Goal: Information Seeking & Learning: Learn about a topic

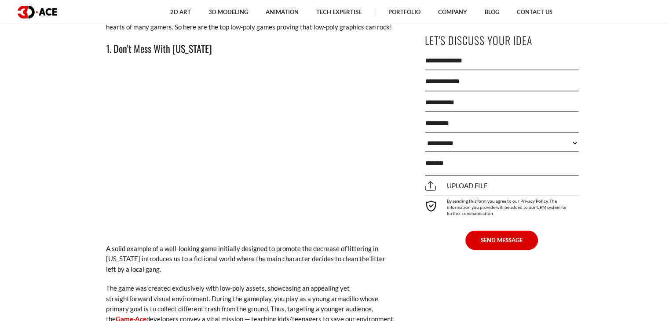
scroll to position [1225, 0]
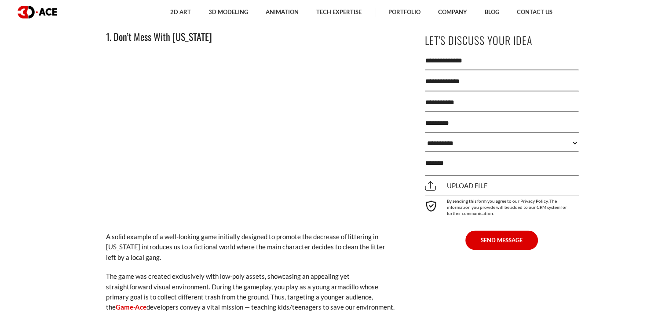
click at [652, 18] on div "2D Art 2D Character Design 2D Environment Art 2D Concept Art Slot Art UI/UX Des…" at bounding box center [361, 12] width 593 height 24
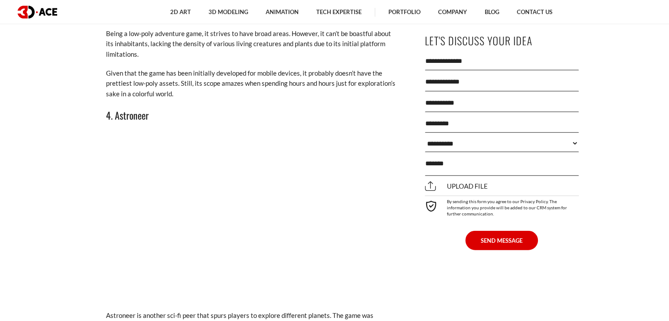
scroll to position [2122, 0]
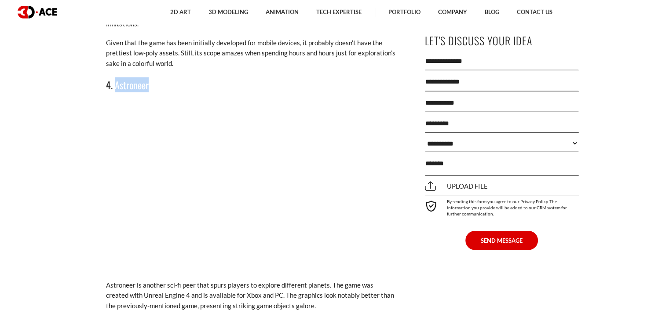
drag, startPoint x: 148, startPoint y: 75, endPoint x: 116, endPoint y: 75, distance: 32.1
click at [116, 77] on h3 "4. Astroneer" at bounding box center [251, 84] width 290 height 15
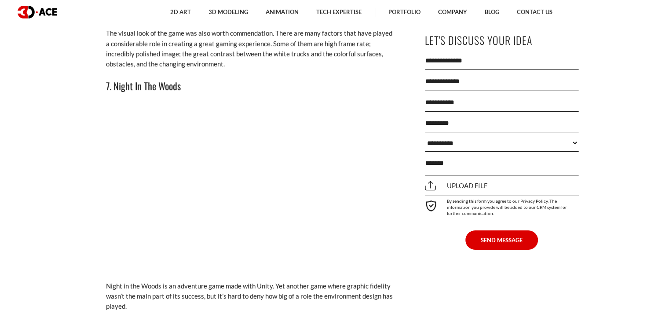
scroll to position [3098, 0]
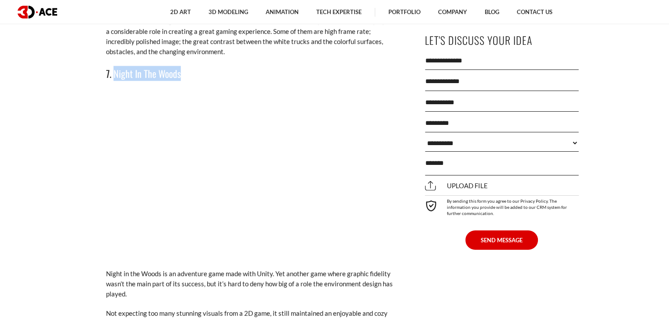
drag, startPoint x: 182, startPoint y: 64, endPoint x: 114, endPoint y: 64, distance: 67.7
click at [114, 66] on h3 "7. Night In The Woods" at bounding box center [251, 73] width 290 height 15
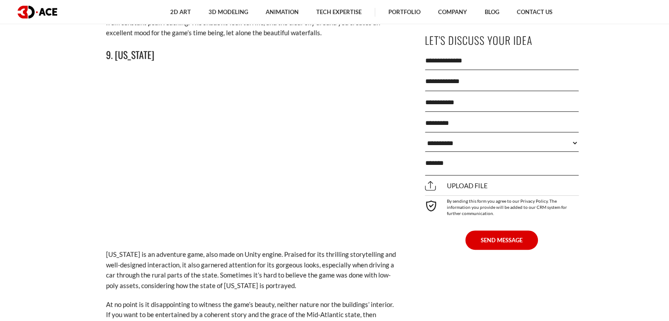
scroll to position [3677, 0]
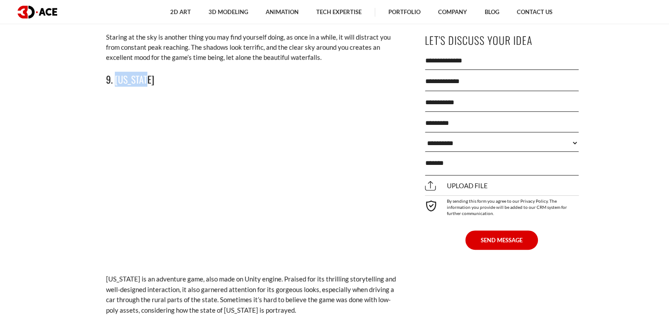
drag, startPoint x: 144, startPoint y: 70, endPoint x: 114, endPoint y: 64, distance: 31.0
click at [114, 72] on h3 "9. [US_STATE]" at bounding box center [251, 79] width 290 height 15
copy h3 "[US_STATE]"
click at [640, 15] on ul "2D Art 2D Character Design 2D Environment Art 2D Concept Art Slot Art UI/UX Des…" at bounding box center [362, 12] width 580 height 24
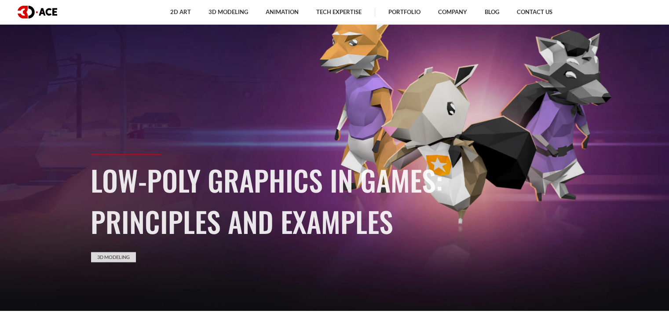
scroll to position [0, 0]
